Goal: Contribute content

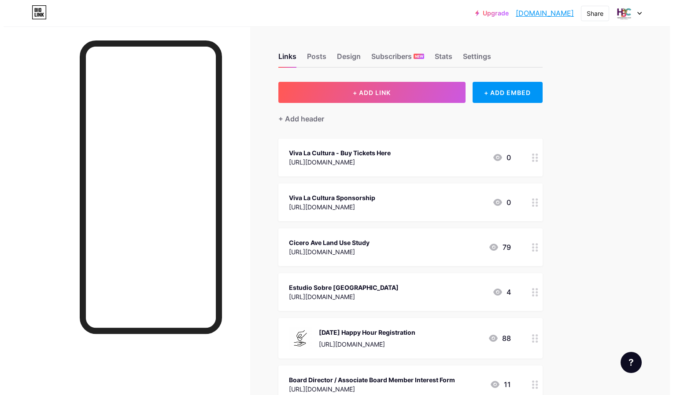
scroll to position [51, 0]
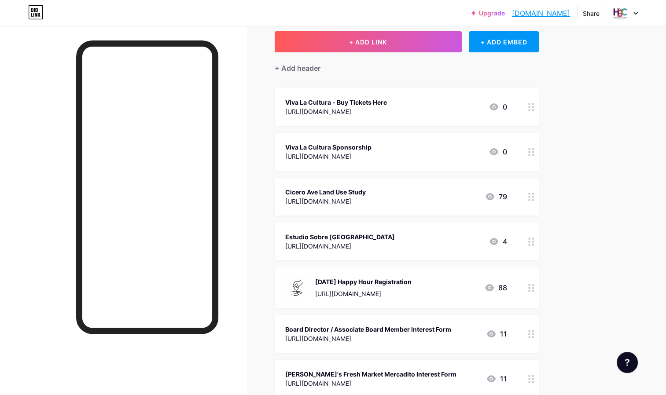
click at [357, 282] on div "[DATE] Happy Hour Registration" at bounding box center [363, 281] width 96 height 9
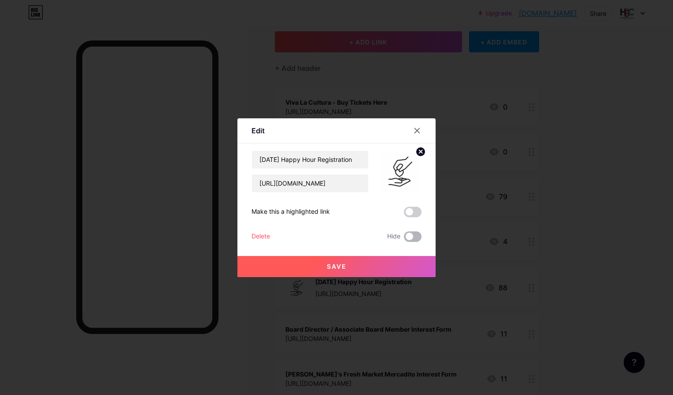
click at [409, 232] on span at bounding box center [413, 237] width 18 height 11
click at [404, 239] on input "checkbox" at bounding box center [404, 239] width 0 height 0
click at [398, 271] on button "Save" at bounding box center [336, 266] width 198 height 21
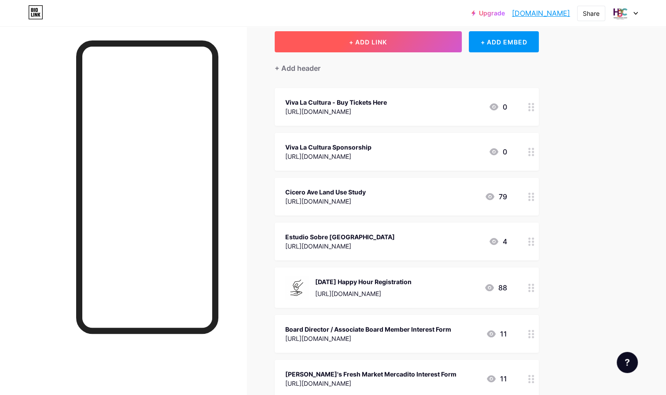
click at [342, 41] on button "+ ADD LINK" at bounding box center [368, 41] width 187 height 21
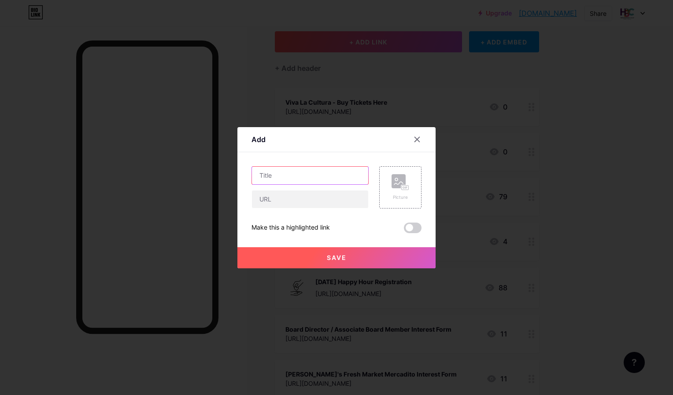
click at [290, 174] on input "text" at bounding box center [310, 176] width 116 height 18
type input "Vendor Interest Form"
click at [282, 201] on input "text" at bounding box center [310, 200] width 116 height 18
paste input "[URL][DOMAIN_NAME]"
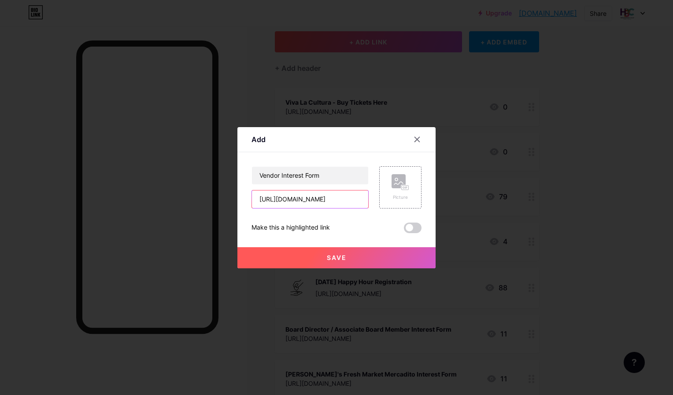
drag, startPoint x: 317, startPoint y: 205, endPoint x: 204, endPoint y: 207, distance: 112.7
click at [204, 207] on div "Add Content YouTube Play YouTube video without leaving your page. ADD Vimeo Pla…" at bounding box center [336, 197] width 673 height 395
type input "[URL][DOMAIN_NAME]"
click at [316, 259] on button "Save" at bounding box center [336, 257] width 198 height 21
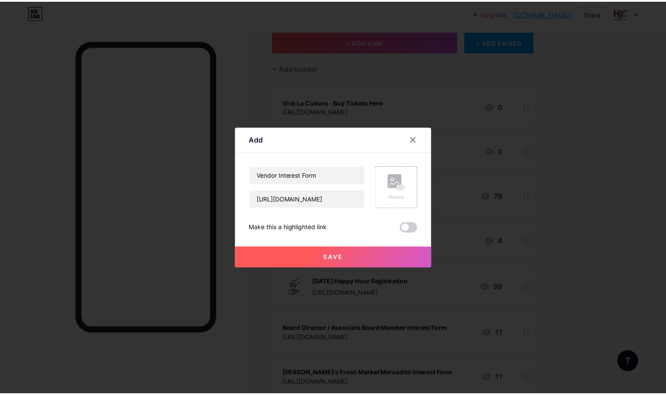
scroll to position [0, 0]
